Goal: Information Seeking & Learning: Learn about a topic

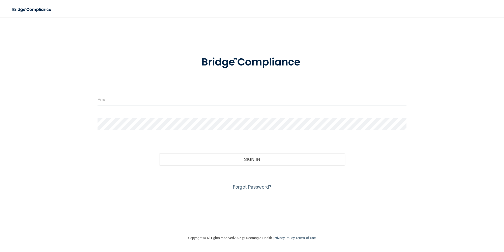
click at [148, 97] on input "email" at bounding box center [252, 99] width 309 height 12
click at [253, 186] on link "Forgot Password?" at bounding box center [252, 187] width 39 height 6
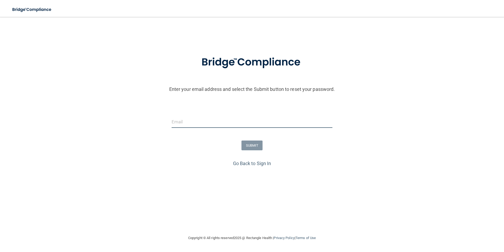
click at [224, 119] on input "email" at bounding box center [252, 122] width 161 height 12
type input "[PERSON_NAME][EMAIL_ADDRESS][DOMAIN_NAME]"
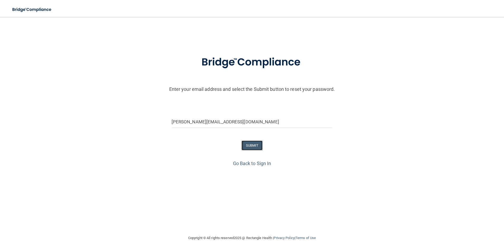
click at [259, 142] on button "SUBMIT" at bounding box center [252, 145] width 21 height 10
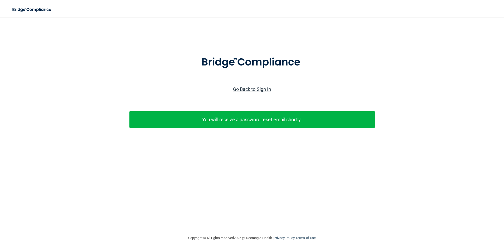
click at [261, 86] on link "Go Back to Sign In" at bounding box center [252, 89] width 38 height 6
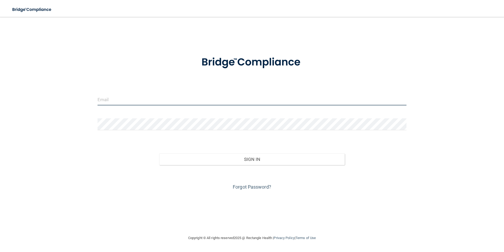
click at [142, 98] on input "email" at bounding box center [252, 99] width 309 height 12
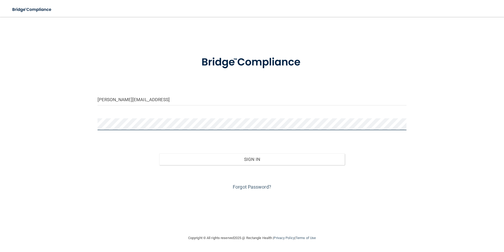
click at [159, 153] on button "Sign In" at bounding box center [252, 159] width 186 height 12
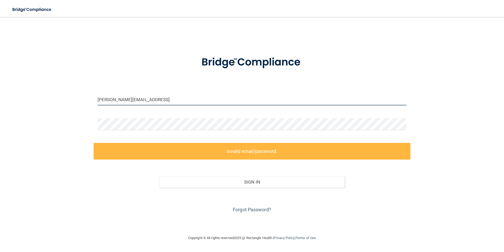
click at [148, 100] on input "[PERSON_NAME][EMAIL_ADDRESS]" at bounding box center [252, 99] width 309 height 12
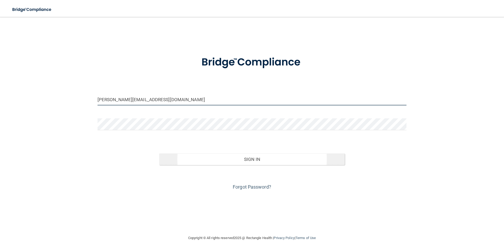
type input "[PERSON_NAME][EMAIL_ADDRESS][DOMAIN_NAME]"
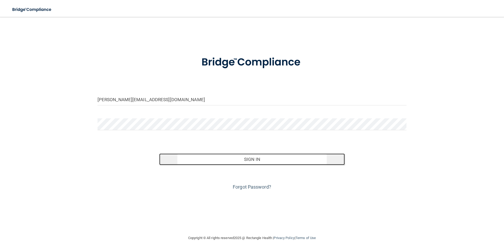
click at [222, 158] on button "Sign In" at bounding box center [252, 159] width 186 height 12
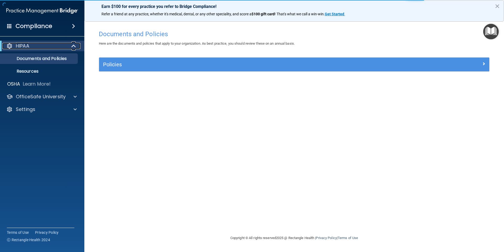
click at [76, 46] on span at bounding box center [74, 46] width 4 height 6
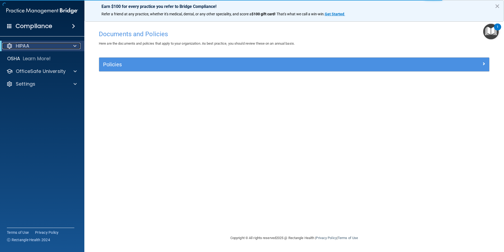
click at [76, 46] on span at bounding box center [74, 46] width 3 height 6
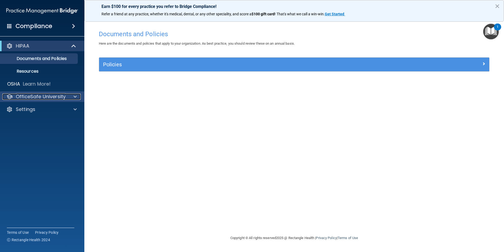
click at [38, 94] on p "OfficeSafe University" at bounding box center [41, 96] width 50 height 6
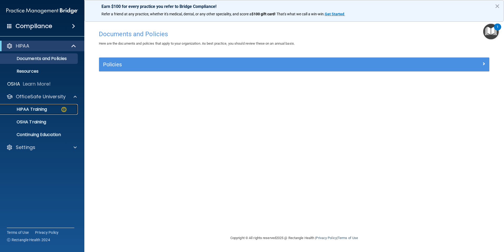
click at [39, 109] on p "HIPAA Training" at bounding box center [25, 109] width 44 height 5
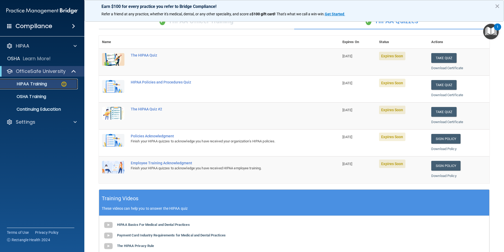
scroll to position [40, 0]
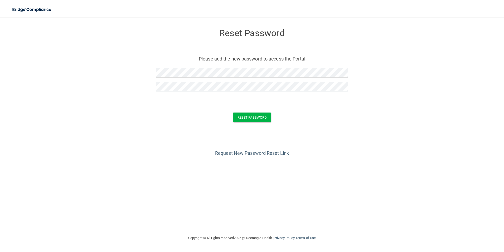
click at [233, 112] on button "Reset Password" at bounding box center [252, 117] width 38 height 10
